Goal: Transaction & Acquisition: Purchase product/service

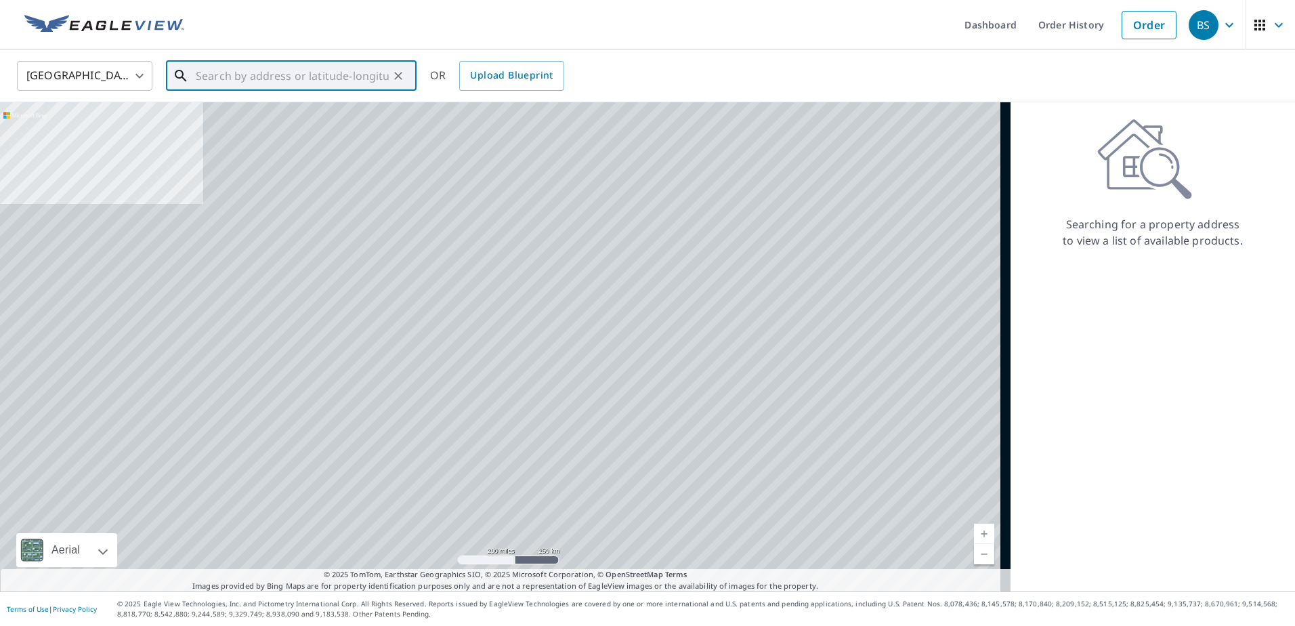
click at [303, 80] on input "text" at bounding box center [292, 76] width 193 height 38
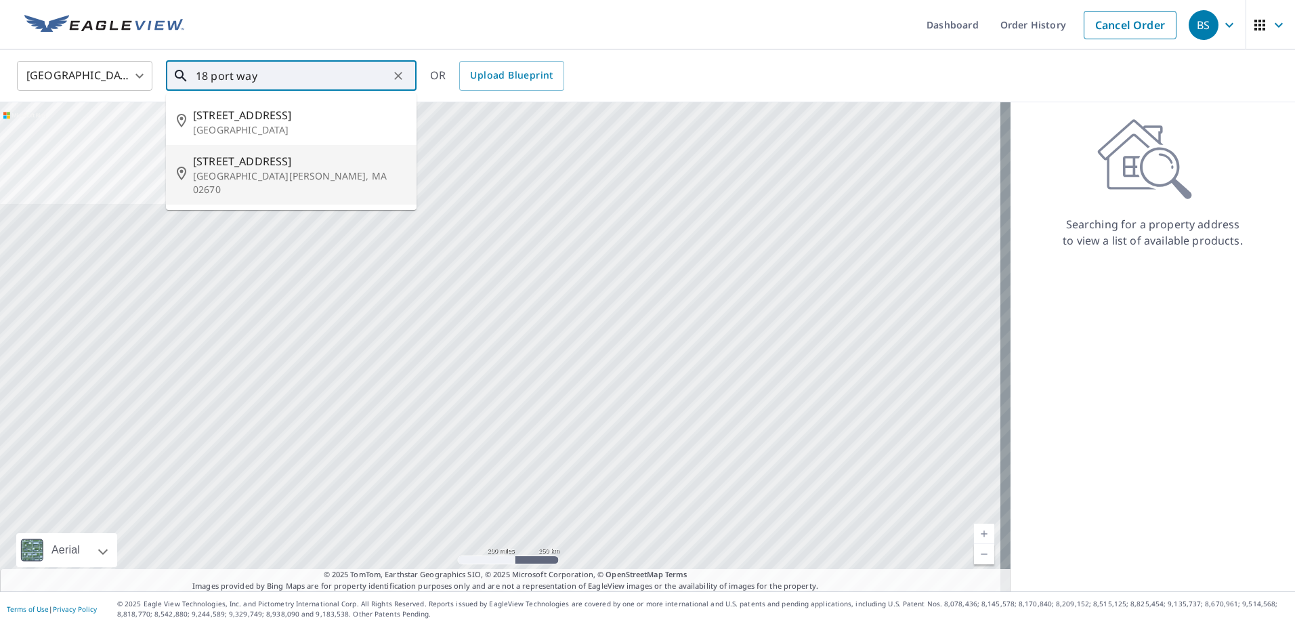
click at [235, 175] on p "[GEOGRAPHIC_DATA][PERSON_NAME], MA 02670" at bounding box center [299, 182] width 213 height 27
type input "[STREET_ADDRESS][PERSON_NAME]"
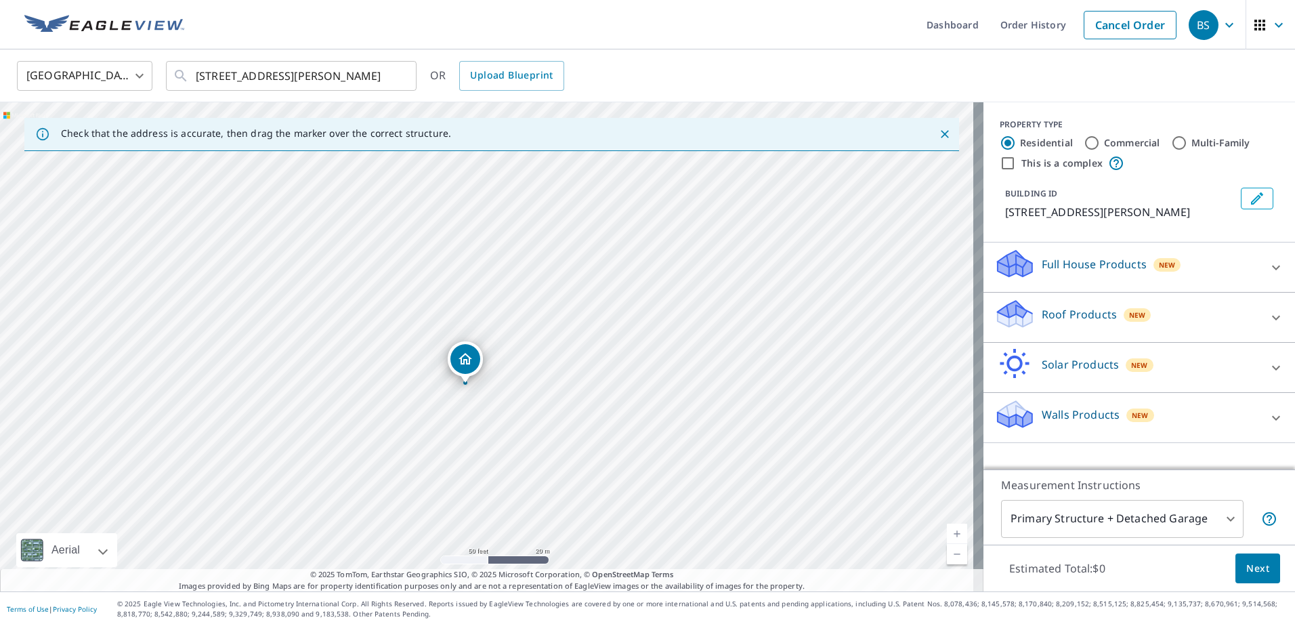
click at [1054, 410] on p "Walls Products" at bounding box center [1080, 414] width 78 height 16
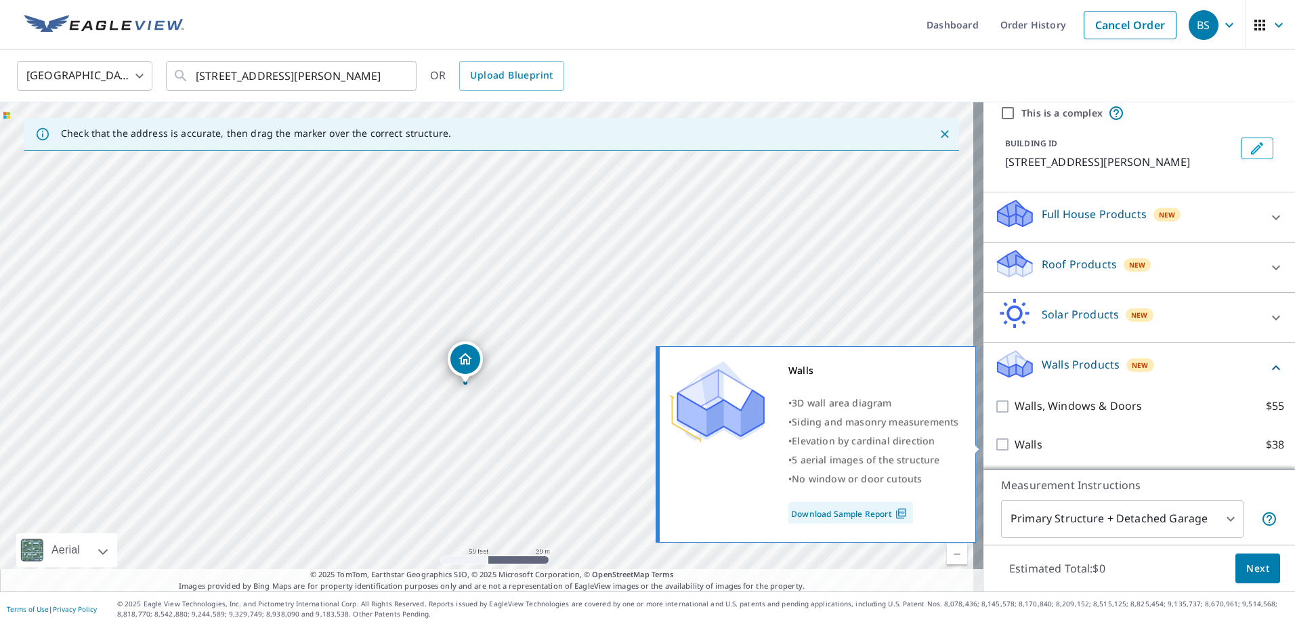
click at [994, 444] on input "Walls $38" at bounding box center [1004, 444] width 20 height 16
checkbox input "true"
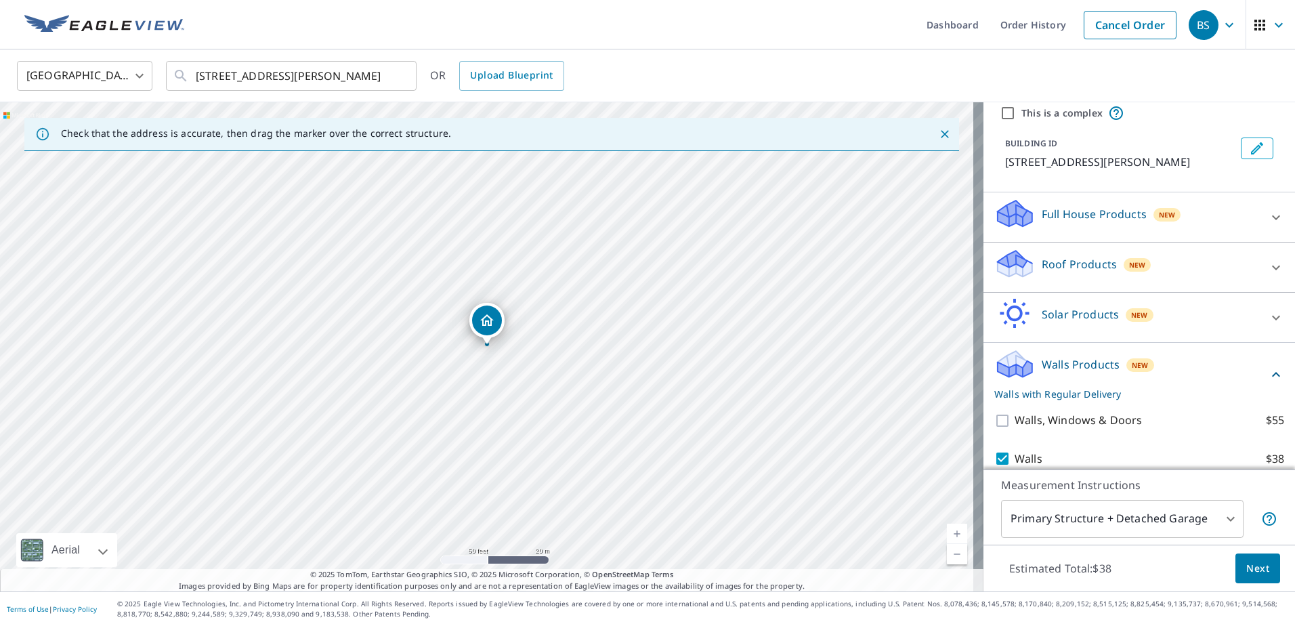
click at [1247, 563] on span "Next" at bounding box center [1257, 568] width 23 height 17
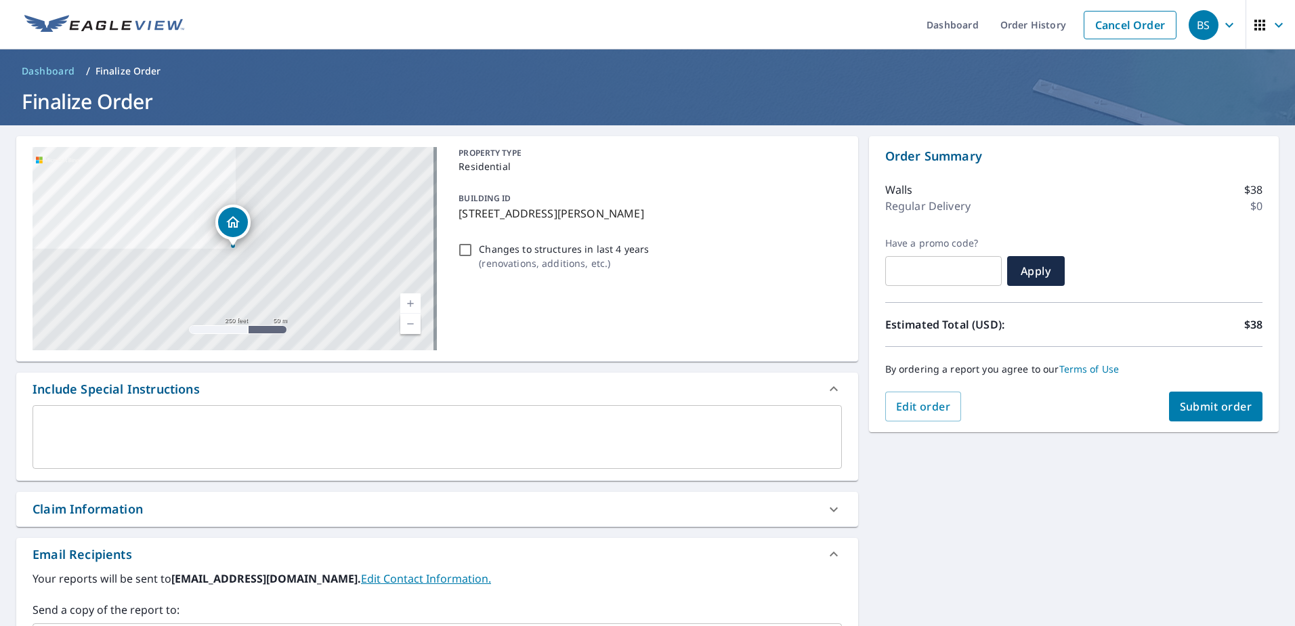
click at [87, 412] on div "x ​" at bounding box center [437, 437] width 809 height 64
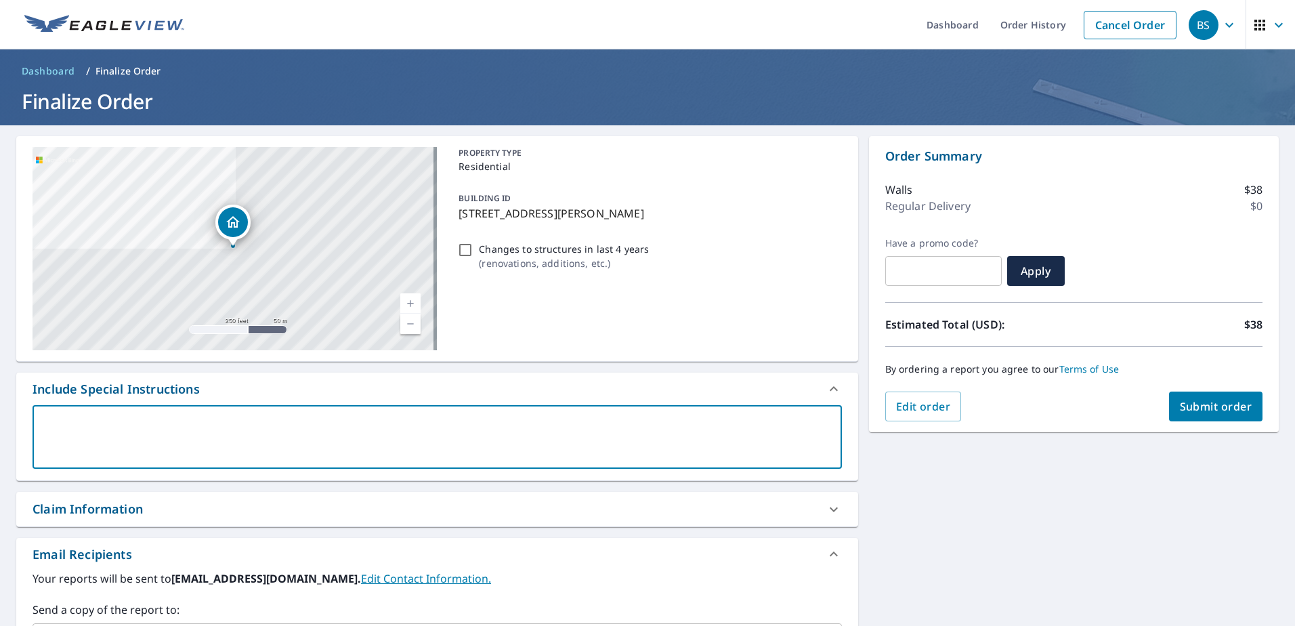
click at [109, 422] on textarea at bounding box center [437, 437] width 790 height 39
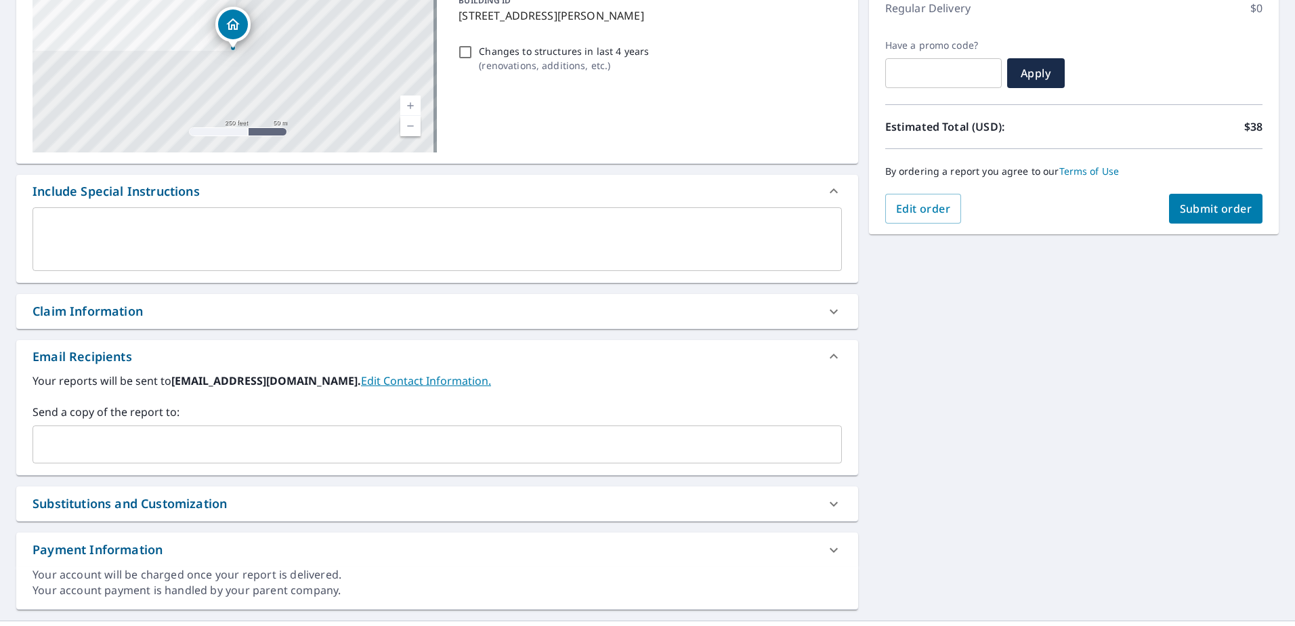
scroll to position [227, 0]
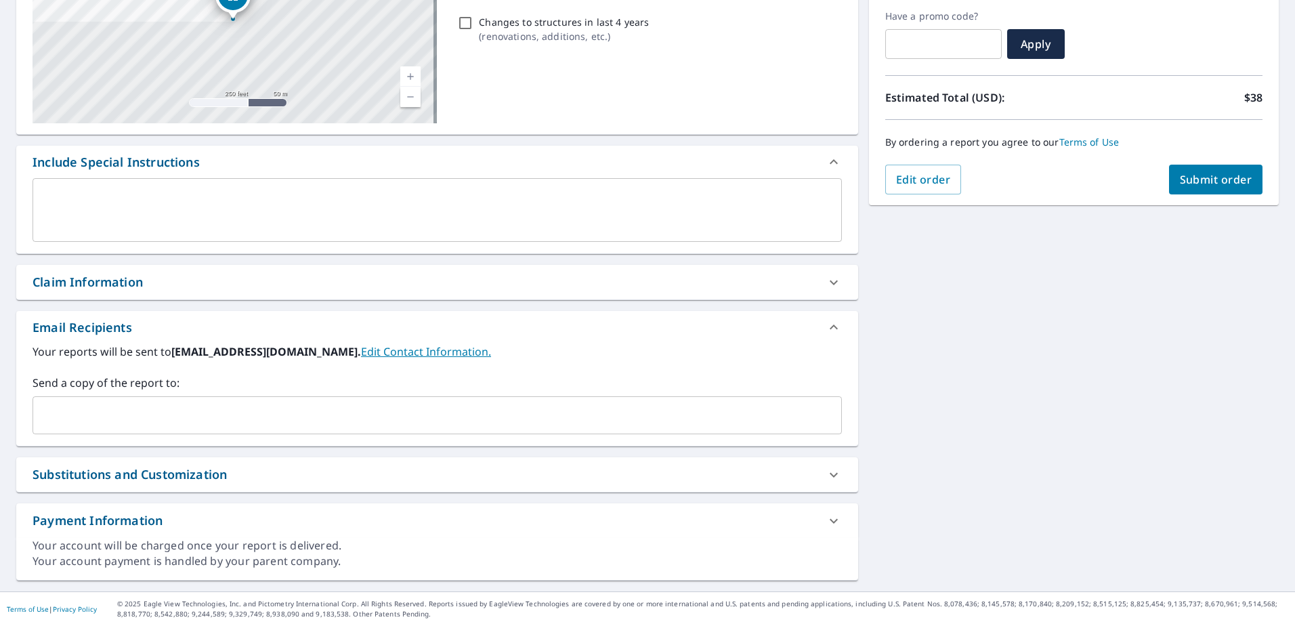
click at [123, 282] on div "Claim Information" at bounding box center [88, 282] width 110 height 18
checkbox input "true"
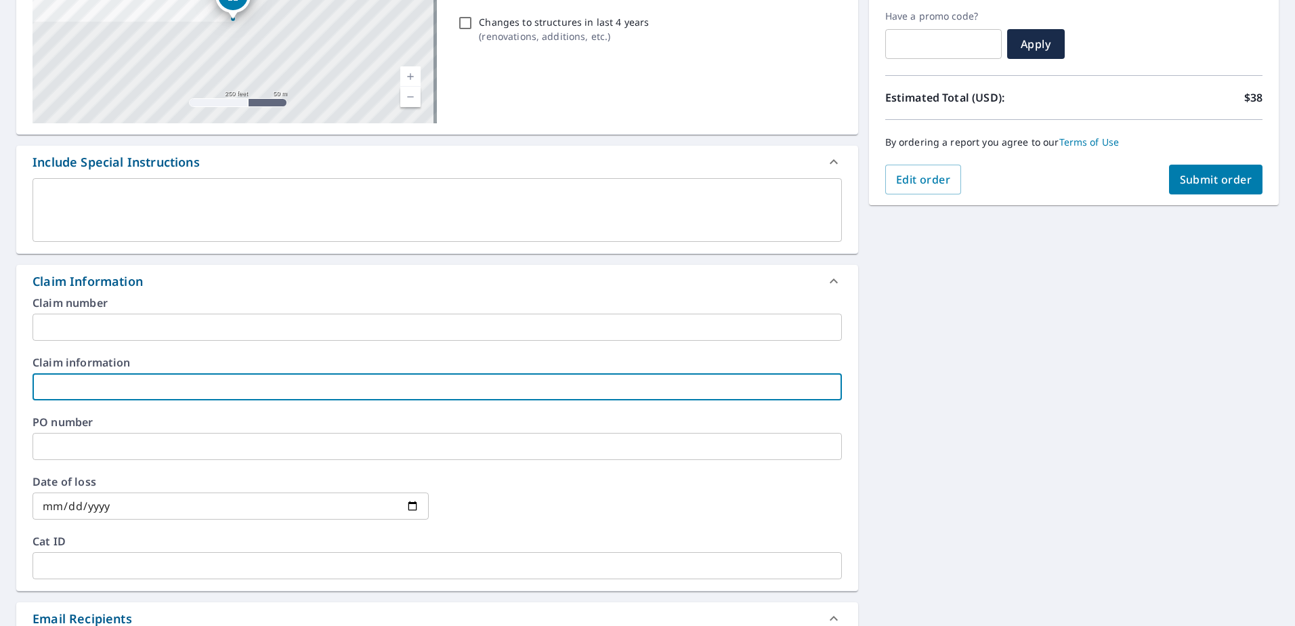
click at [93, 391] on input "text" at bounding box center [437, 386] width 809 height 27
type input "r"
checkbox input "true"
type input "ry"
checkbox input "true"
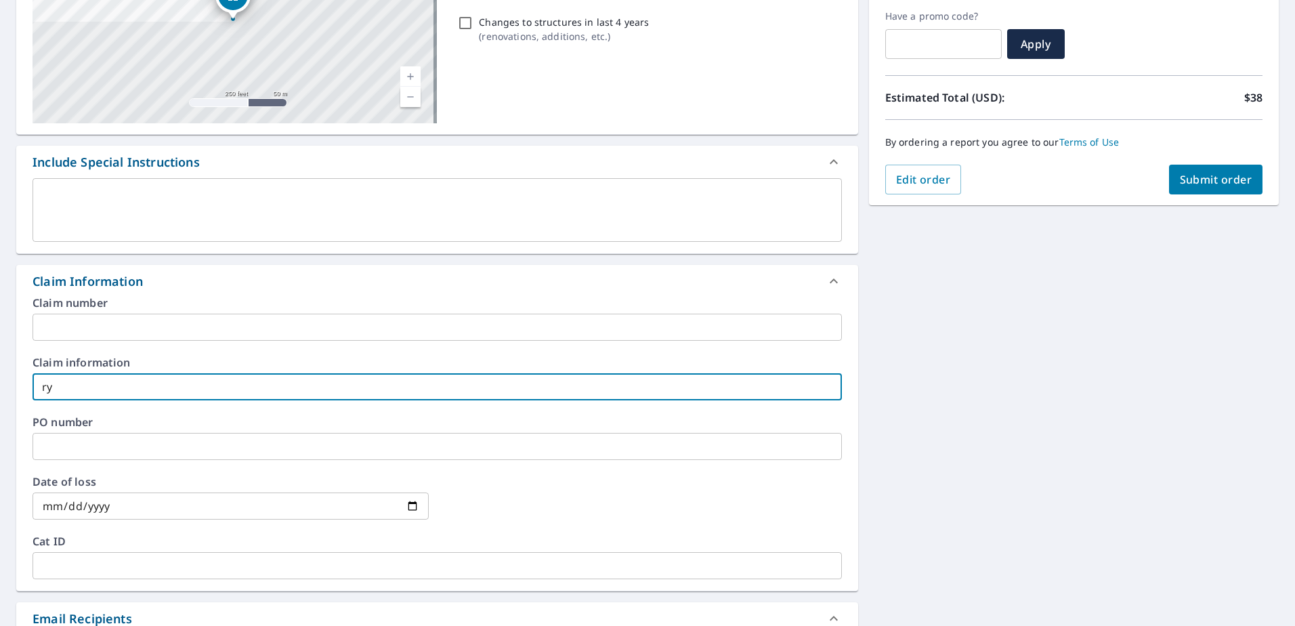
type input "rya"
checkbox input "true"
type input "[PERSON_NAME] / MAC BLDRS"
checkbox input "true"
type input "[PERSON_NAME] / MAC BLDR"
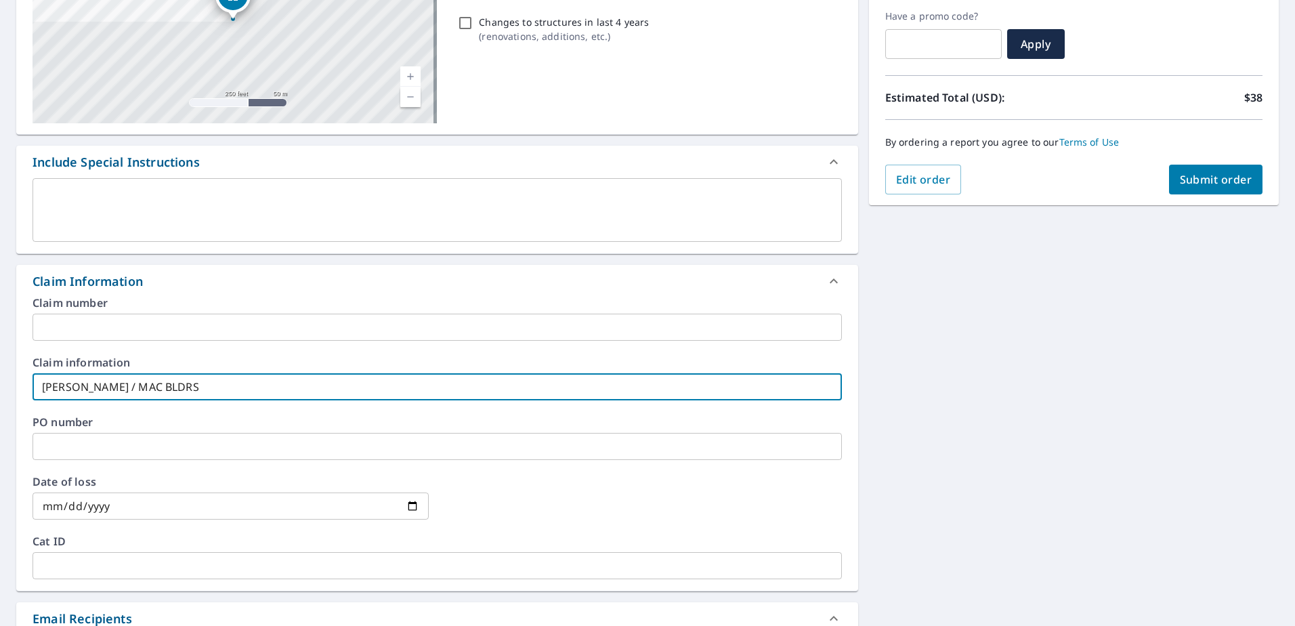
checkbox input "true"
type input "[PERSON_NAME] / MAC BLD"
checkbox input "true"
type input "[PERSON_NAME] / MAC BL"
checkbox input "true"
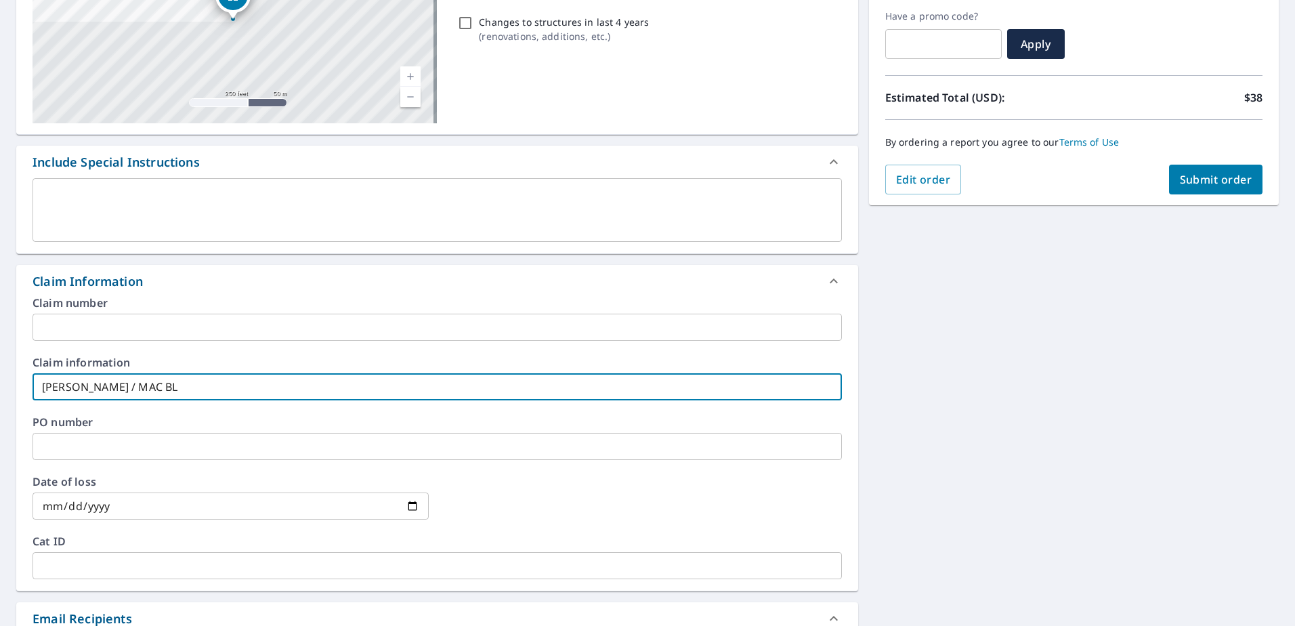
type input "[PERSON_NAME] / MAC B"
checkbox input "true"
type input "[PERSON_NAME] / MAC"
checkbox input "true"
type input "[PERSON_NAME] / MAC"
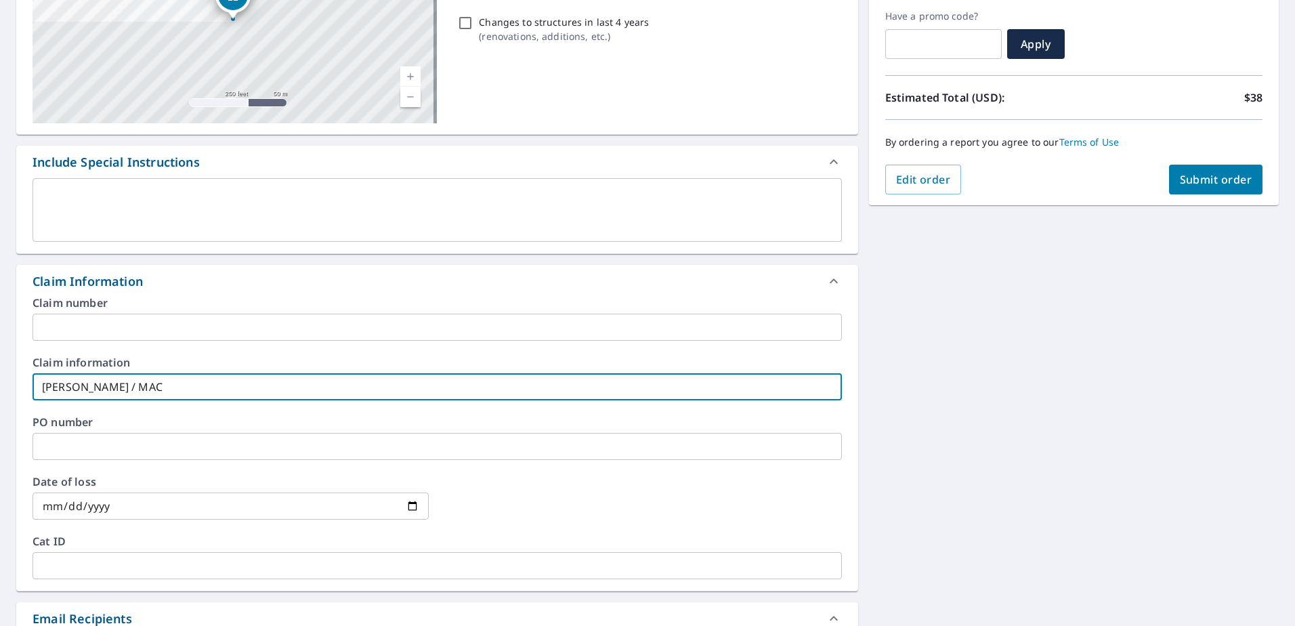
checkbox input "true"
type input "[PERSON_NAME] / MA"
checkbox input "true"
type input "[PERSON_NAME] / M"
checkbox input "true"
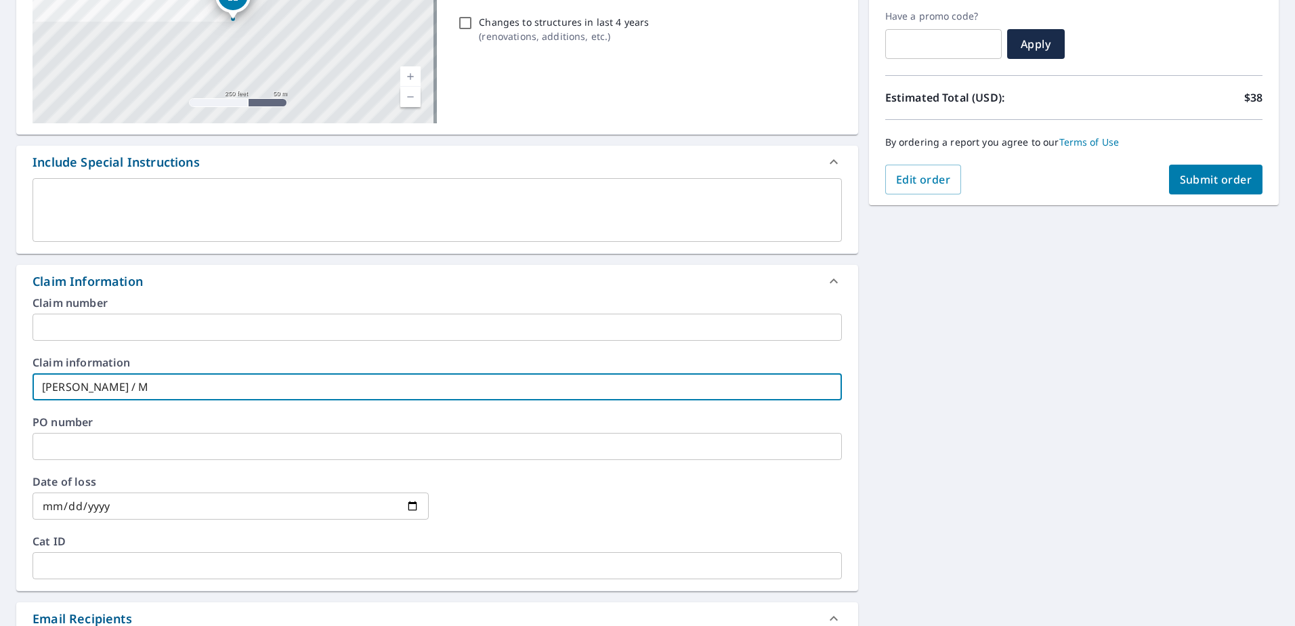
type input "[PERSON_NAME] /"
checkbox input "true"
type input "[PERSON_NAME] /"
checkbox input "true"
type input "[PERSON_NAME] /"
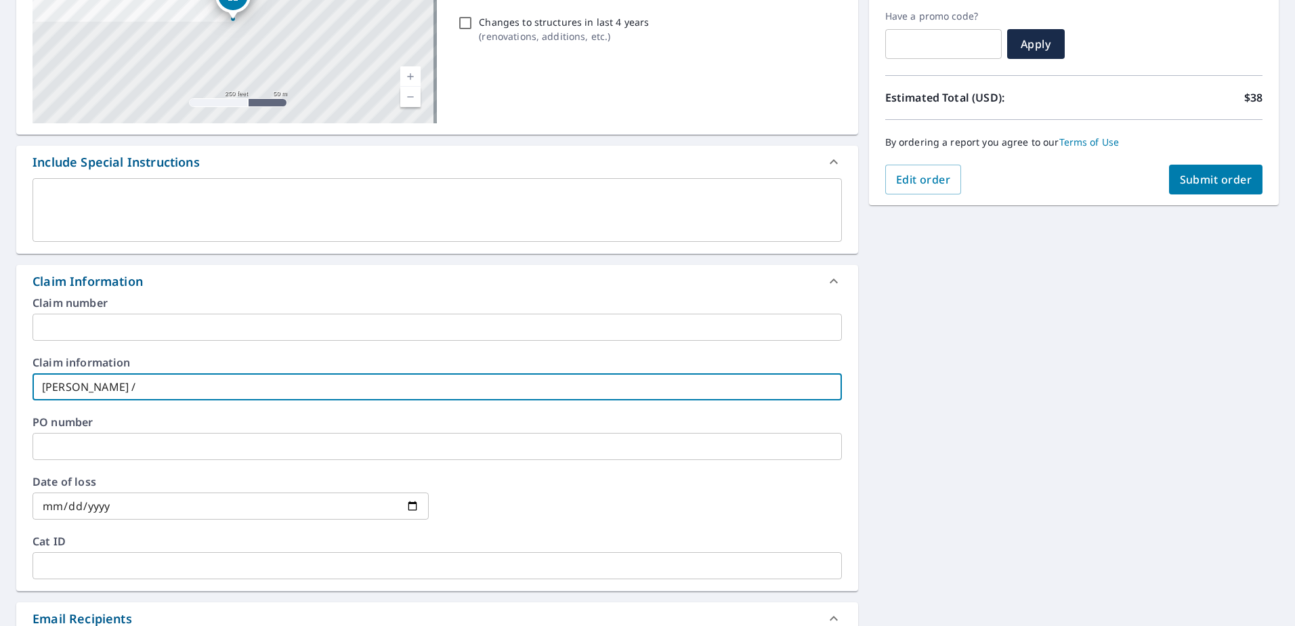
checkbox input "true"
type input "[PERSON_NAME] / E"
checkbox input "true"
type input "[PERSON_NAME] / ER"
checkbox input "true"
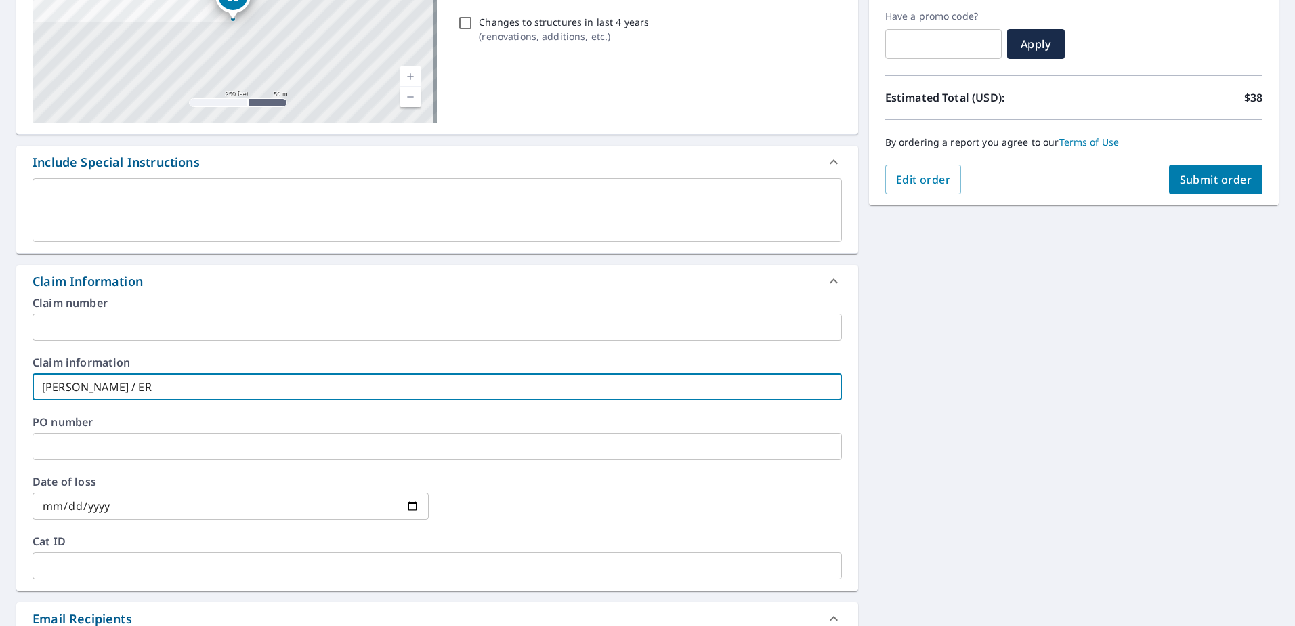
type input "[PERSON_NAME] / ERI"
checkbox input "true"
type input "[PERSON_NAME] / [PERSON_NAME]"
checkbox input "true"
type input "[PERSON_NAME] / [PERSON_NAME]"
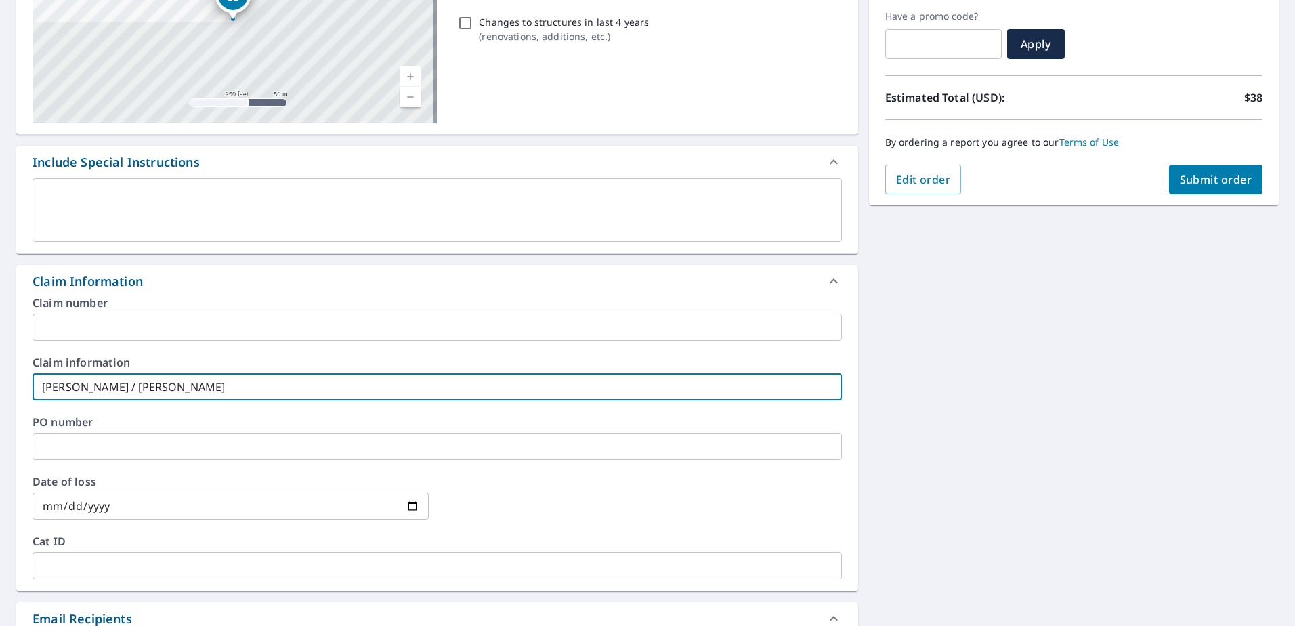
checkbox input "true"
type input "[PERSON_NAME] / [PERSON_NAME]"
checkbox input "true"
type input "[PERSON_NAME] / [PERSON_NAME]"
checkbox input "true"
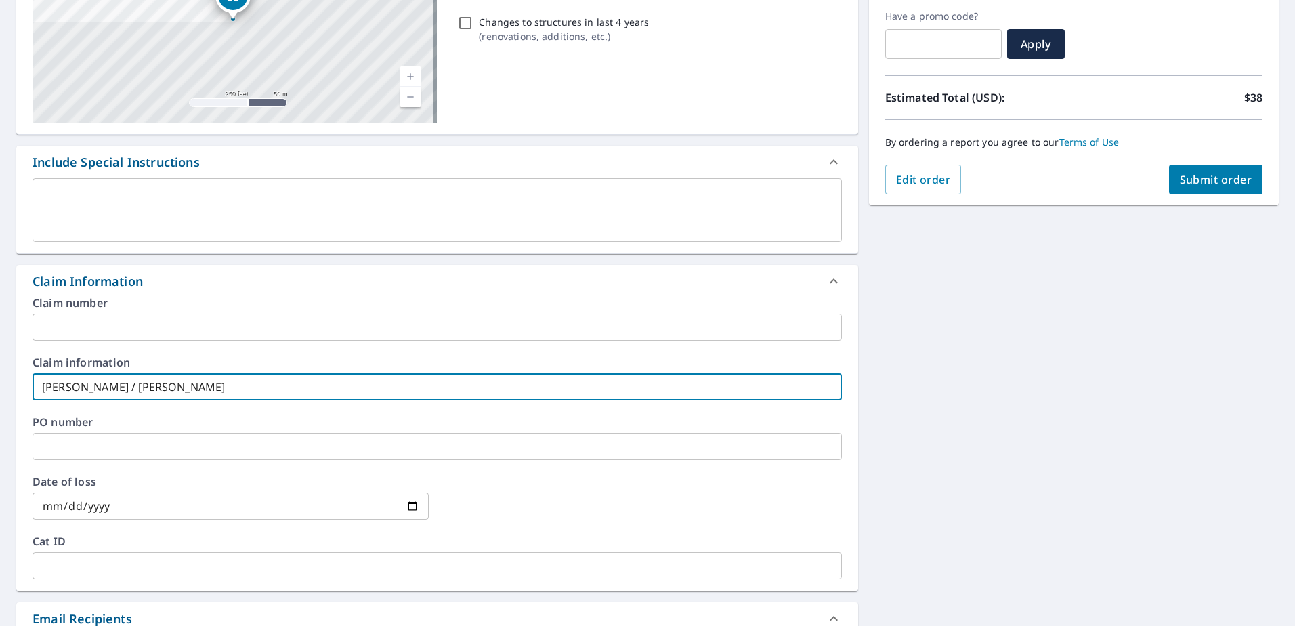
type input "[PERSON_NAME] / [PERSON_NAME]"
checkbox input "true"
type input "[PERSON_NAME] / [PERSON_NAME]"
checkbox input "true"
type input "[PERSON_NAME] / [PERSON_NAME]"
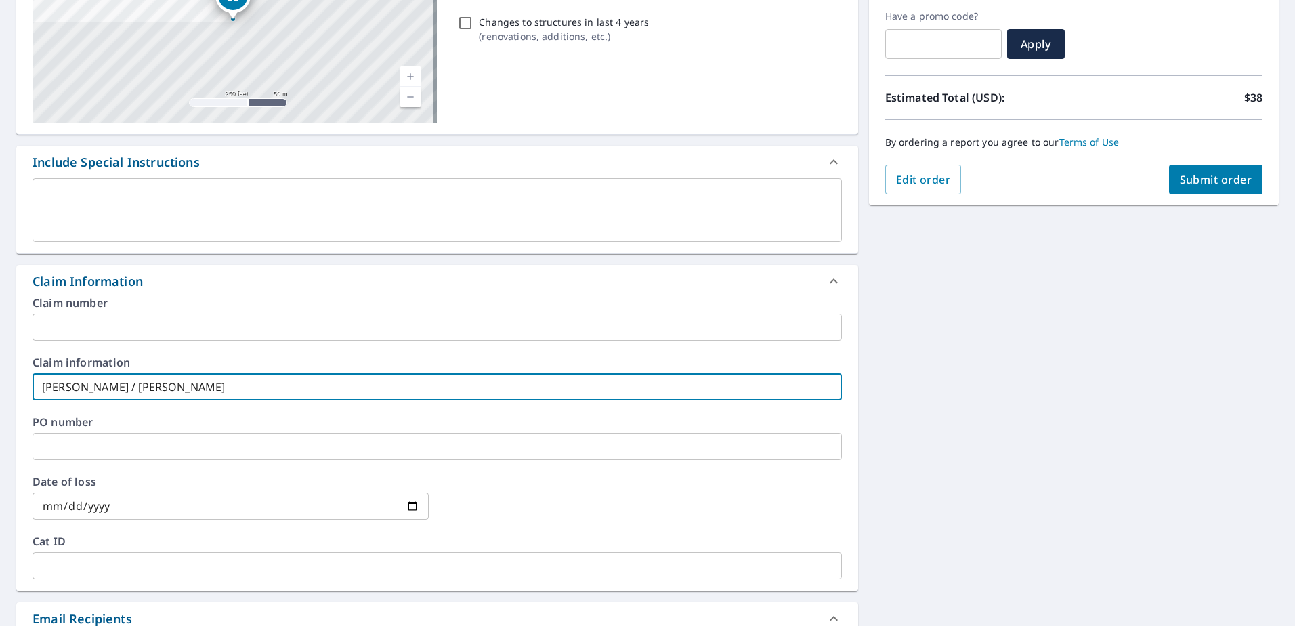
checkbox input "true"
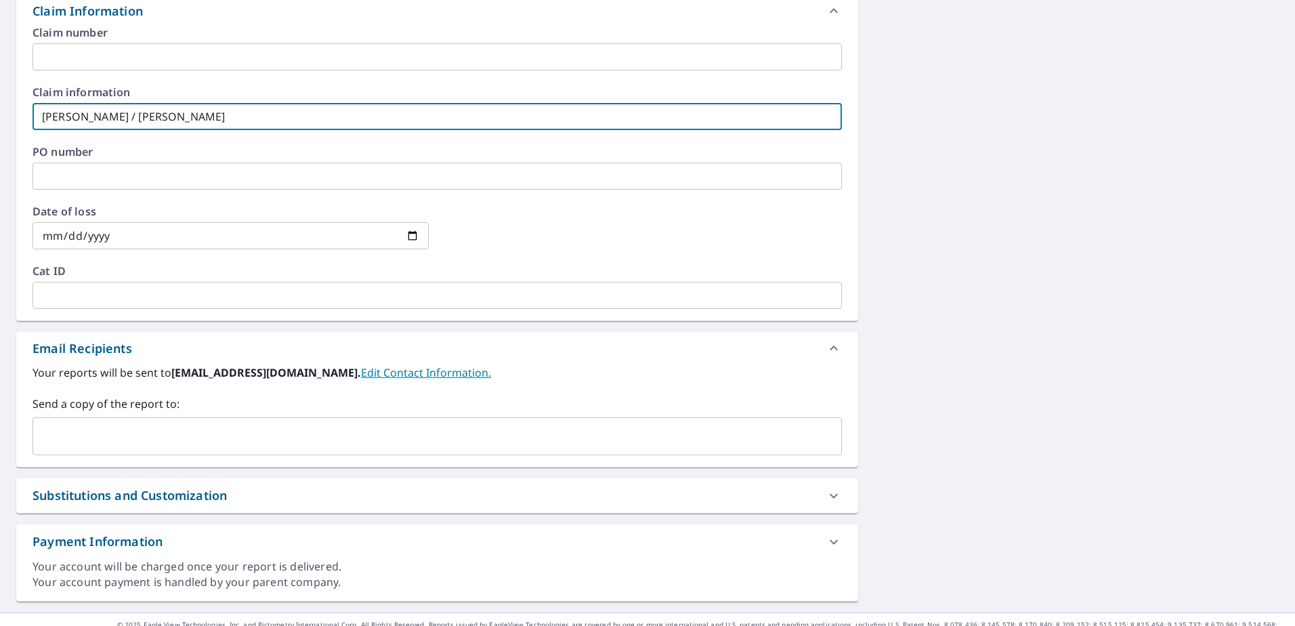
scroll to position [518, 0]
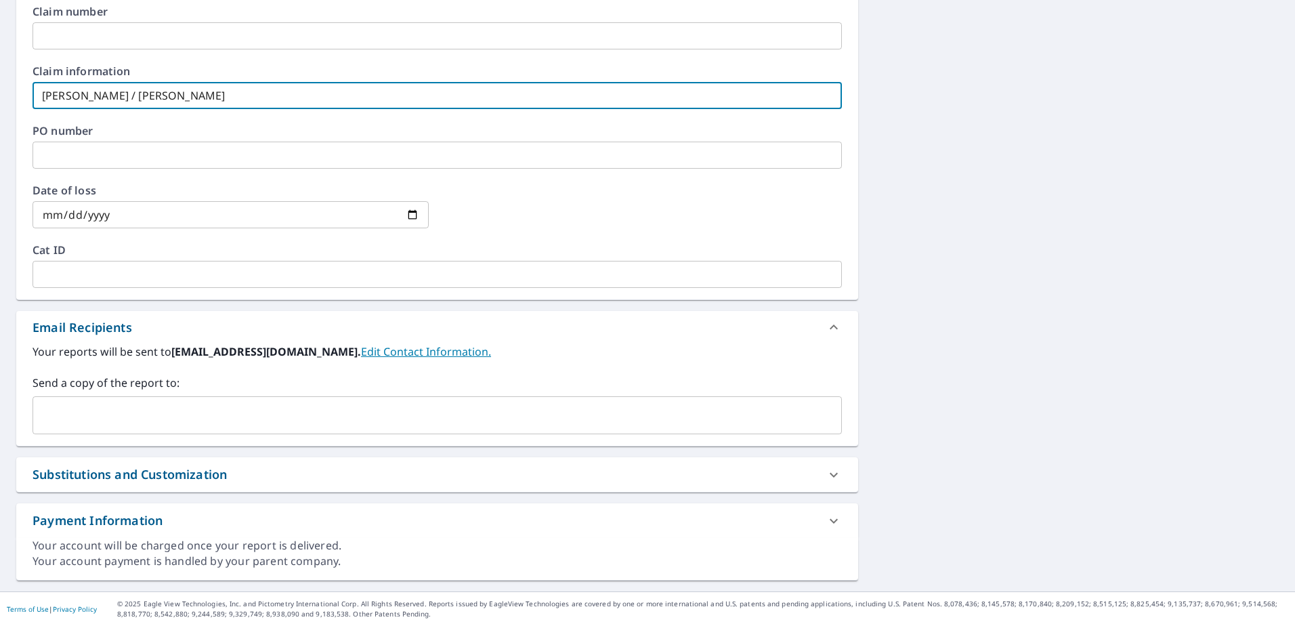
type input "[PERSON_NAME] / [PERSON_NAME]"
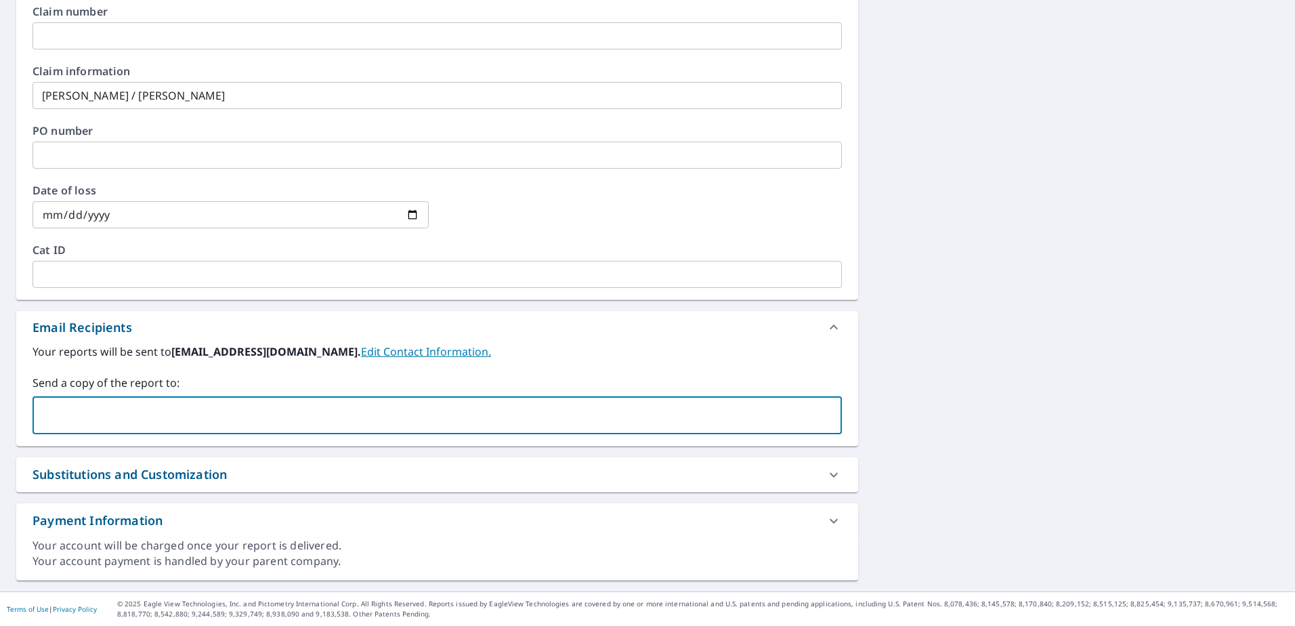
click at [132, 414] on input "text" at bounding box center [427, 415] width 777 height 26
type input "[EMAIL_ADDRESS][DOMAIN_NAME]"
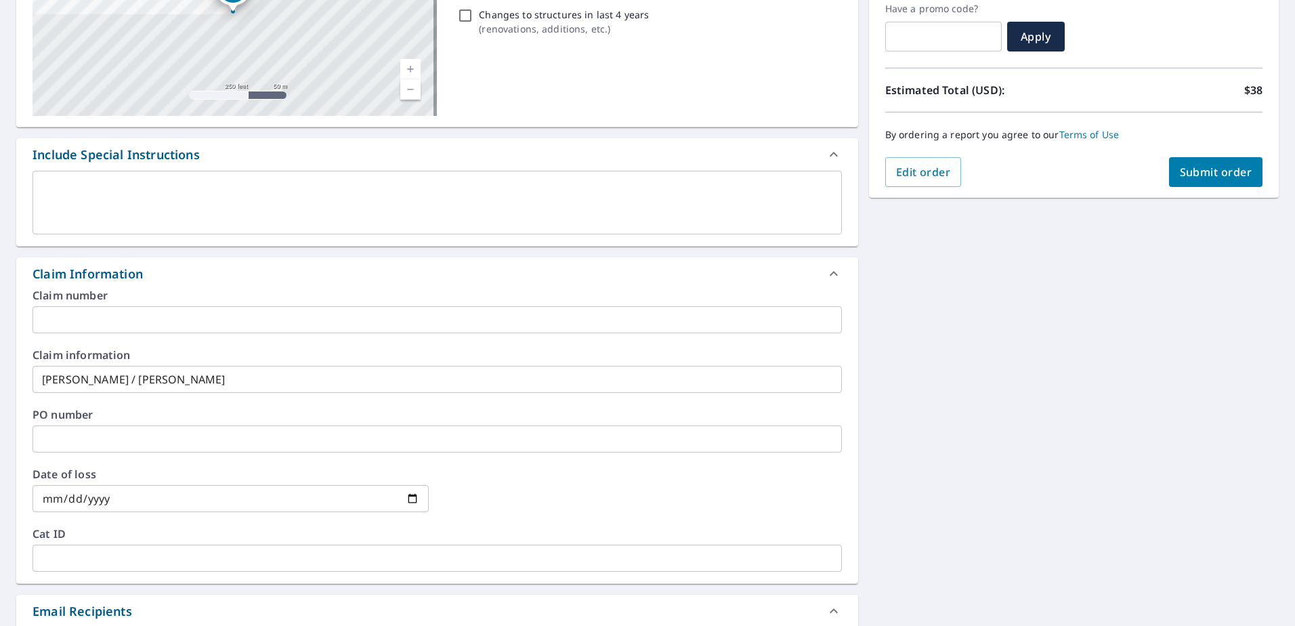
scroll to position [44, 0]
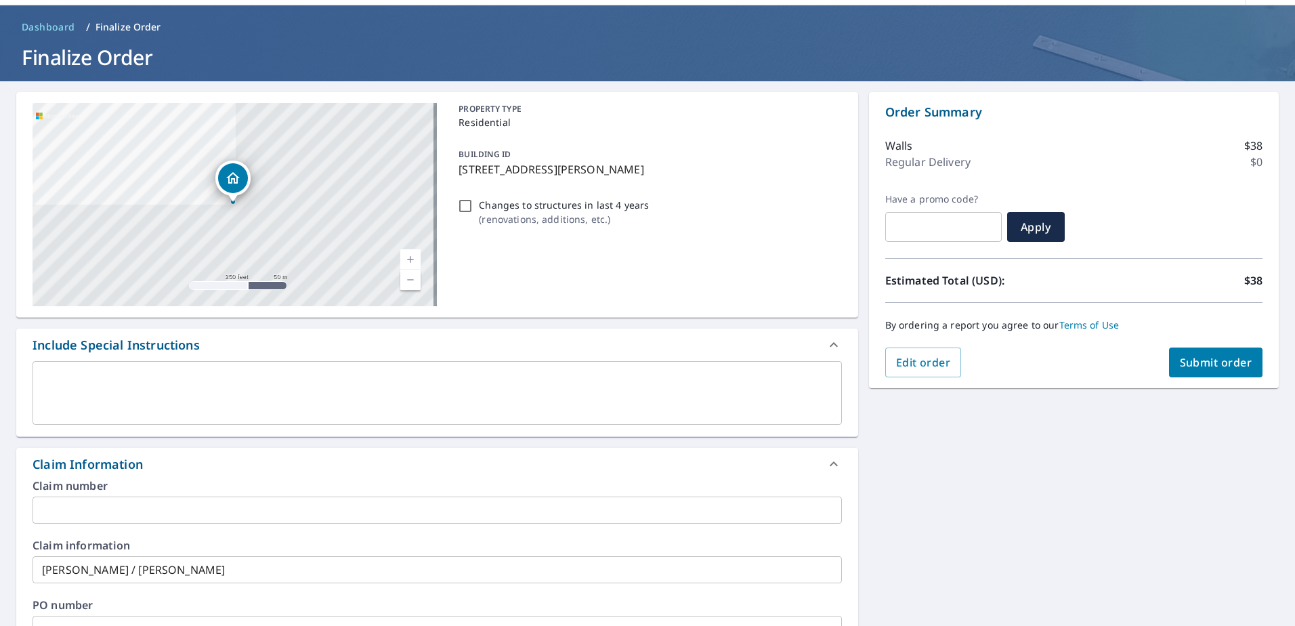
click at [1217, 360] on span "Submit order" at bounding box center [1216, 362] width 72 height 15
checkbox input "true"
